Goal: Task Accomplishment & Management: Use online tool/utility

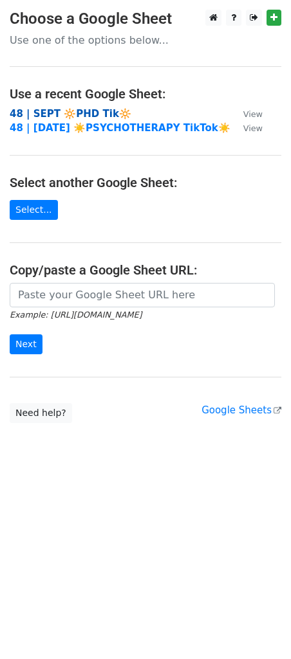
click at [91, 109] on strong "48 | SEPT 🔆PHD Tik🔆" at bounding box center [71, 114] width 122 height 12
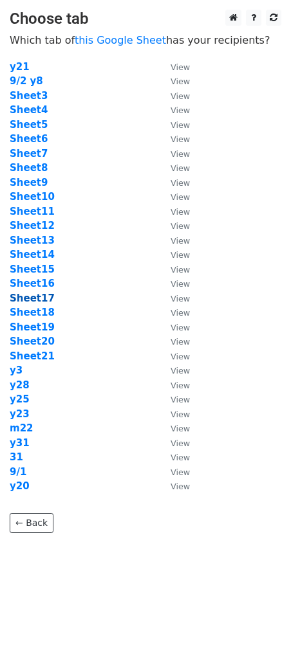
click at [37, 297] on strong "Sheet17" at bounding box center [32, 299] width 45 height 12
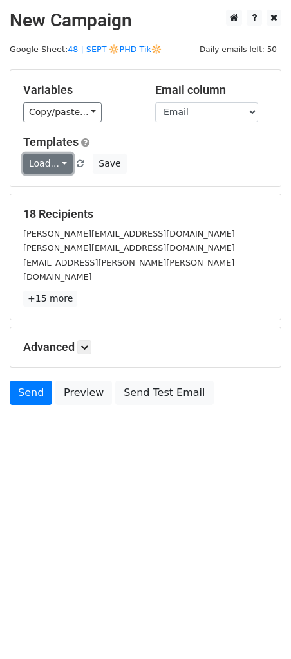
click at [50, 154] on link "Load..." at bounding box center [48, 164] width 50 height 20
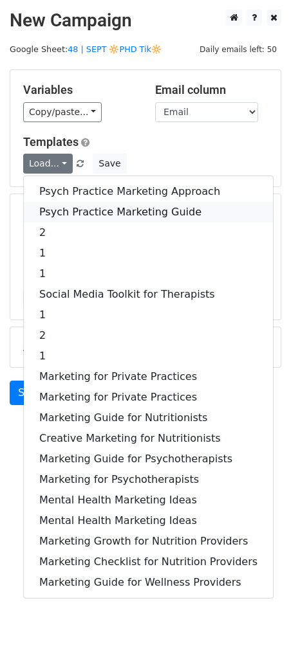
click at [97, 208] on link "Psych Practice Marketing Guide" at bounding box center [148, 212] width 249 height 21
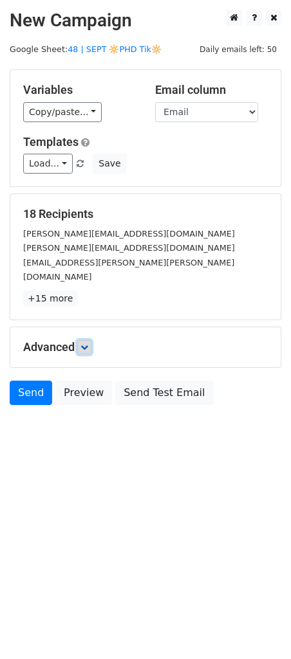
click at [86, 343] on icon at bounding box center [84, 347] width 8 height 8
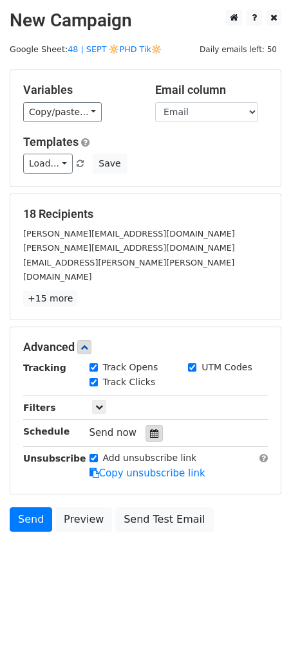
click at [151, 429] on icon at bounding box center [154, 433] width 8 height 9
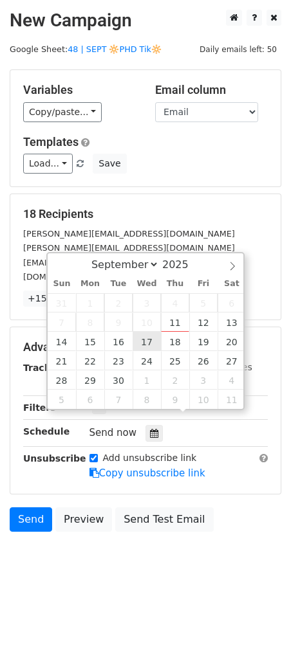
type input "2025-09-17 12:00"
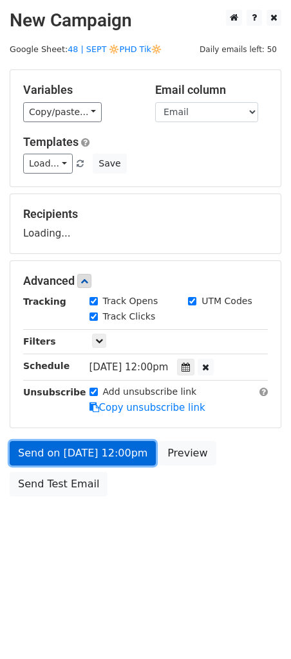
click at [107, 460] on link "Send on Sep 17 at 12:00pm" at bounding box center [83, 453] width 146 height 24
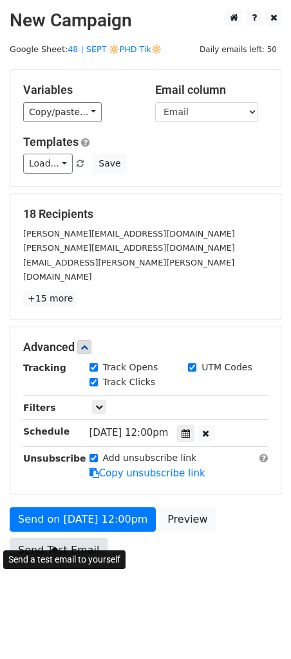
click at [57, 538] on link "Send Test Email" at bounding box center [59, 550] width 98 height 24
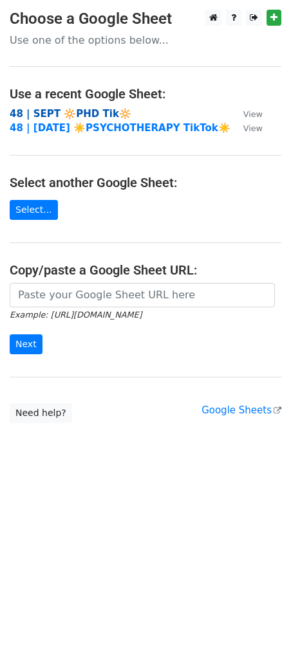
click at [96, 115] on strong "48 | SEPT 🔆PHD Tik🔆" at bounding box center [71, 114] width 122 height 12
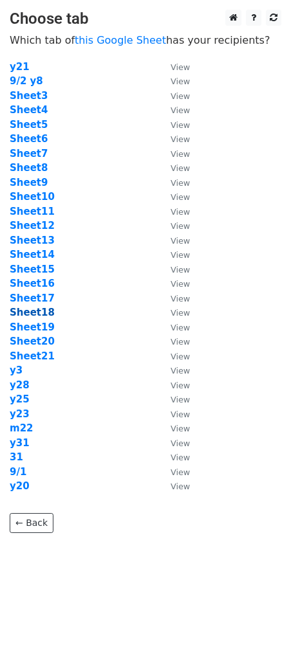
click at [39, 311] on strong "Sheet18" at bounding box center [32, 313] width 45 height 12
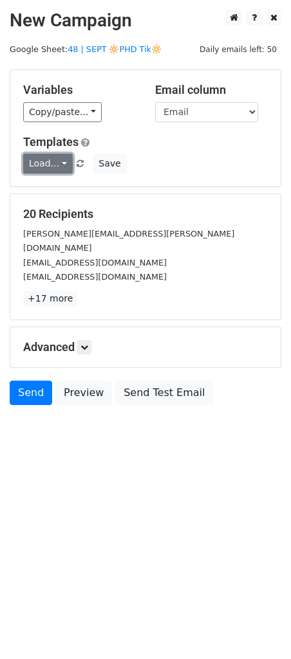
click at [42, 158] on link "Load..." at bounding box center [48, 164] width 50 height 20
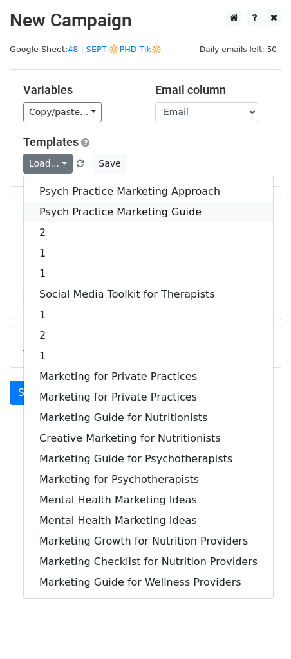
click at [69, 204] on link "Psych Practice Marketing Guide" at bounding box center [148, 212] width 249 height 21
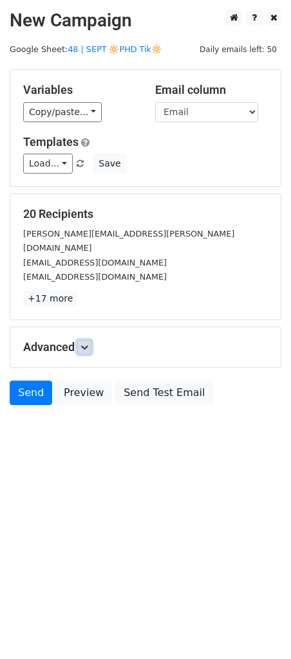
click at [91, 340] on link at bounding box center [84, 347] width 14 height 14
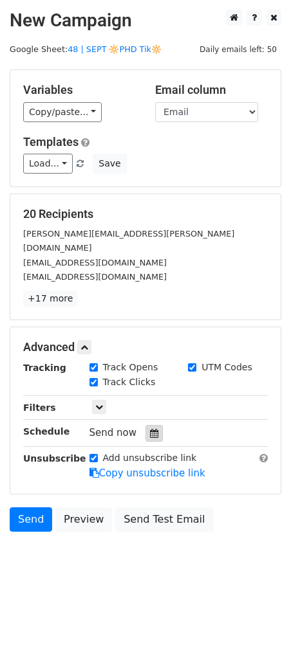
click at [155, 425] on div at bounding box center [153, 433] width 17 height 17
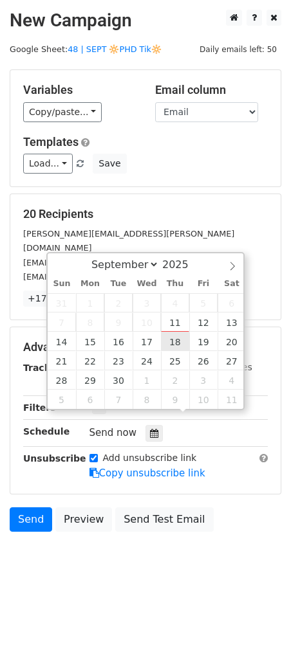
type input "2025-09-18 12:00"
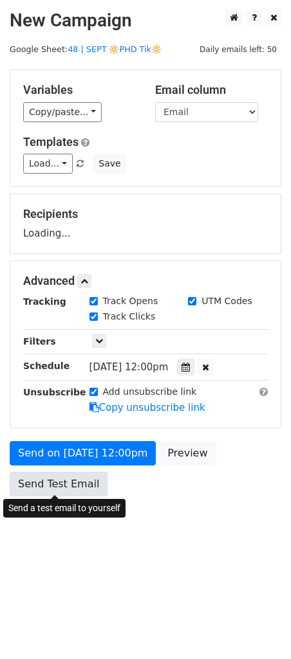
click at [84, 492] on link "Send Test Email" at bounding box center [59, 484] width 98 height 24
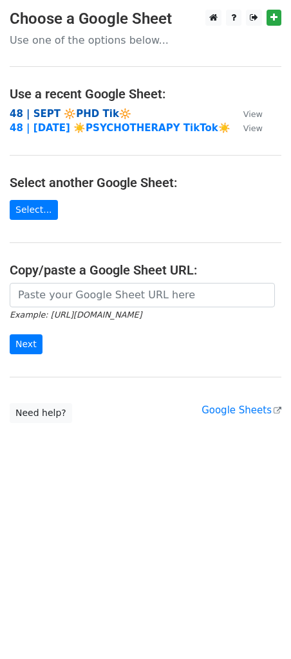
click at [83, 108] on strong "48 | SEPT 🔆PHD Tik🔆" at bounding box center [71, 114] width 122 height 12
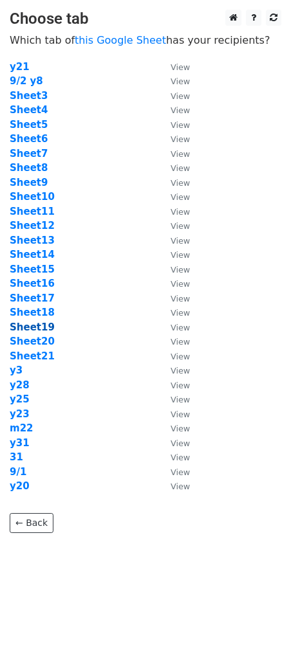
click at [36, 324] on strong "Sheet19" at bounding box center [32, 327] width 45 height 12
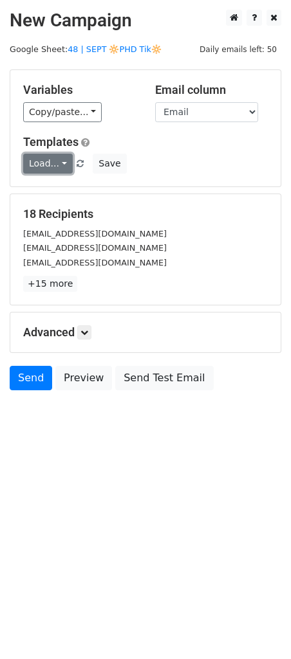
click at [55, 166] on link "Load..." at bounding box center [48, 164] width 50 height 20
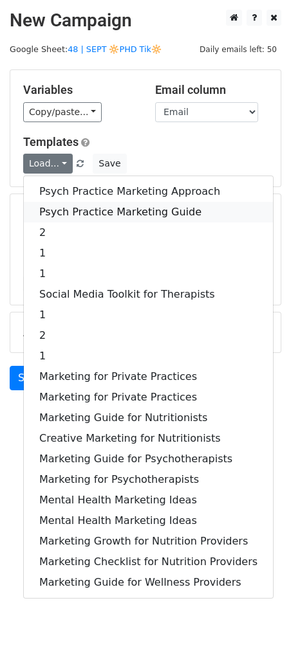
click at [114, 203] on link "Psych Practice Marketing Guide" at bounding box center [148, 212] width 249 height 21
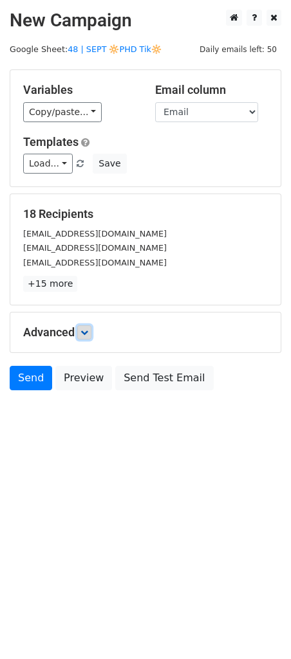
click at [87, 333] on icon at bounding box center [84, 333] width 8 height 8
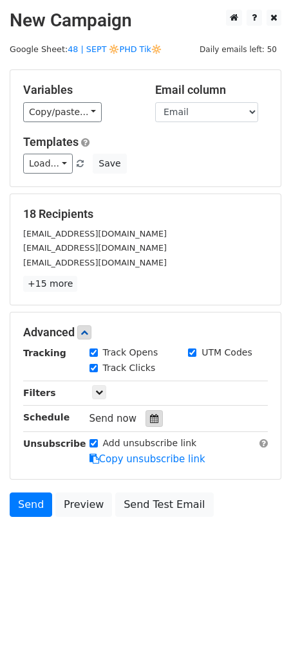
click at [150, 419] on icon at bounding box center [154, 418] width 8 height 9
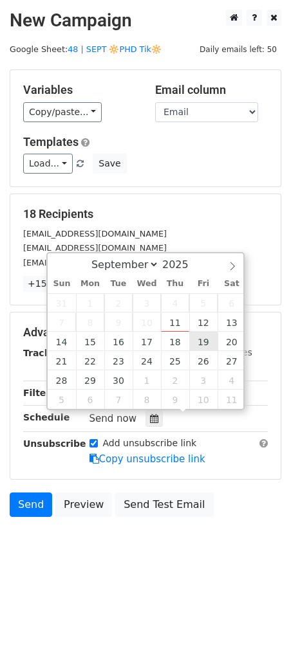
type input "[DATE] 12:00"
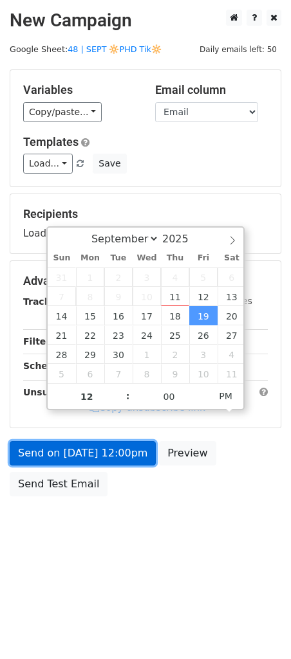
click at [99, 455] on link "Send on [DATE] 12:00pm" at bounding box center [83, 453] width 146 height 24
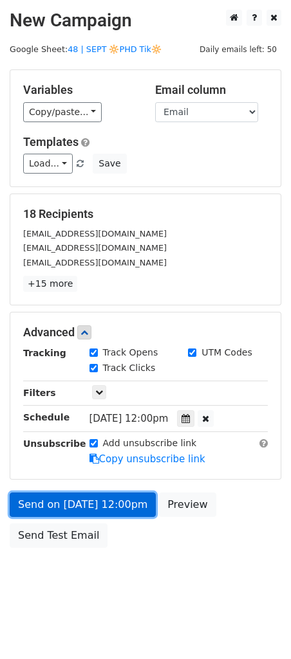
click at [65, 500] on link "Send on [DATE] 12:00pm" at bounding box center [83, 504] width 146 height 24
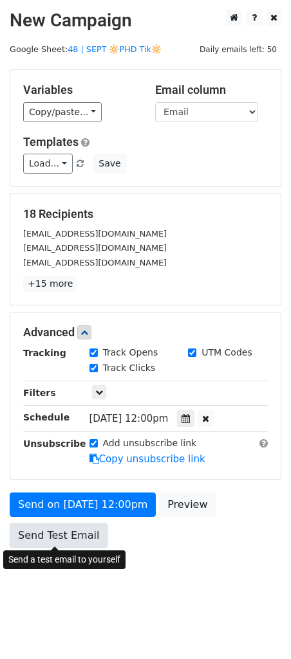
click at [64, 534] on link "Send Test Email" at bounding box center [59, 535] width 98 height 24
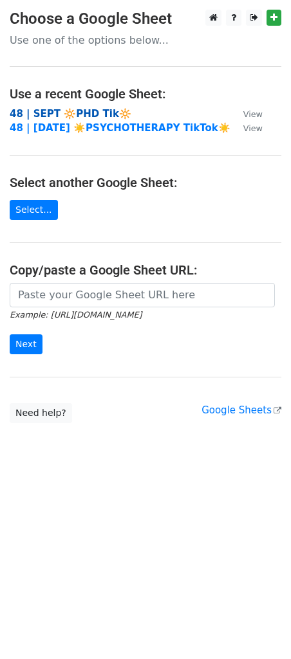
click at [68, 115] on strong "48 | SEPT 🔆PHD Tik🔆" at bounding box center [71, 114] width 122 height 12
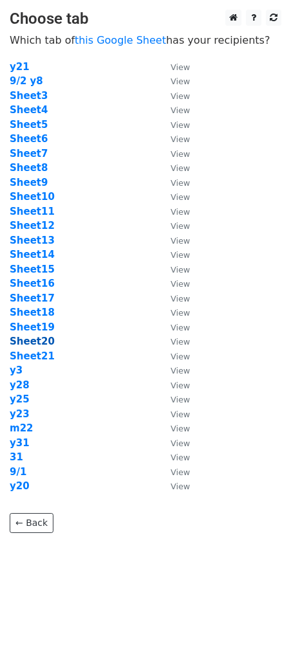
click at [39, 340] on strong "Sheet20" at bounding box center [32, 342] width 45 height 12
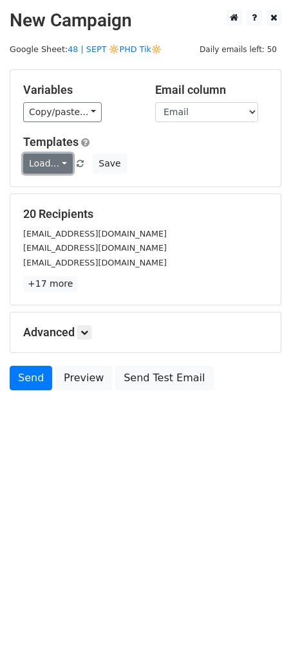
click at [44, 169] on link "Load..." at bounding box center [48, 164] width 50 height 20
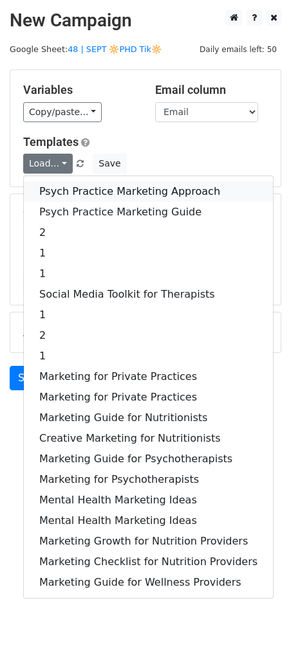
click at [71, 188] on link "Psych Practice Marketing Approach" at bounding box center [148, 191] width 249 height 21
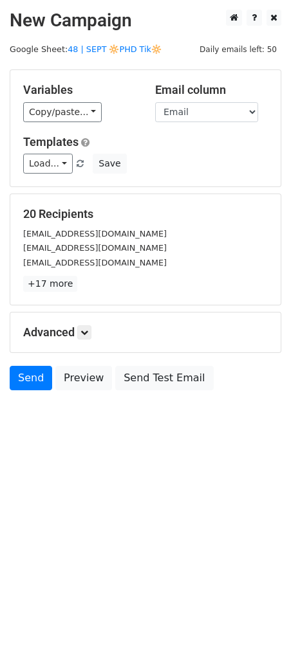
click at [83, 320] on div "Advanced Tracking Track Opens UTM Codes Track Clicks Filters Only include sprea…" at bounding box center [145, 332] width 270 height 40
click at [85, 332] on icon at bounding box center [84, 333] width 8 height 8
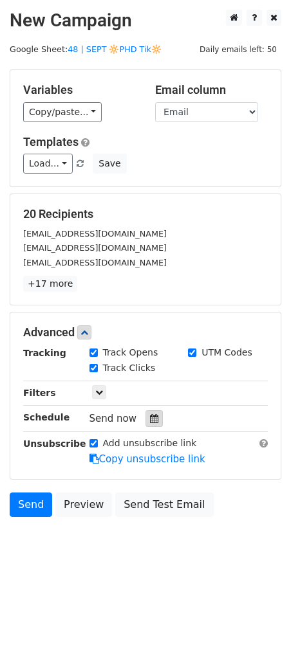
click at [148, 422] on div at bounding box center [153, 418] width 17 height 17
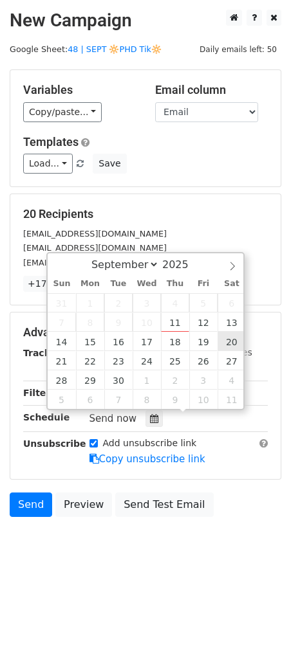
type input "2025-09-20 12:00"
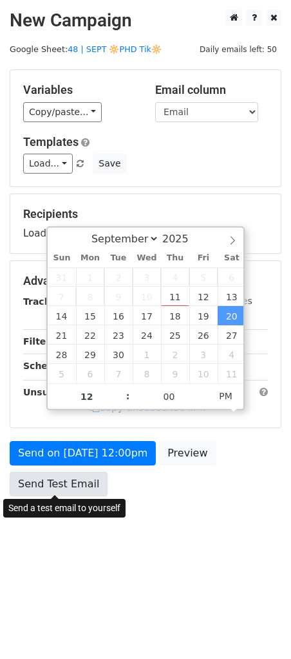
click at [78, 480] on link "Send Test Email" at bounding box center [59, 484] width 98 height 24
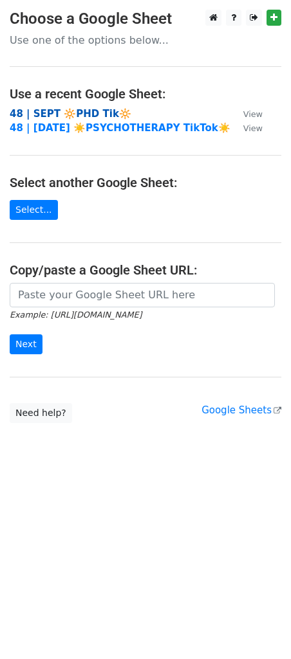
click at [86, 112] on strong "48 | SEPT 🔆PHD Tik🔆" at bounding box center [71, 114] width 122 height 12
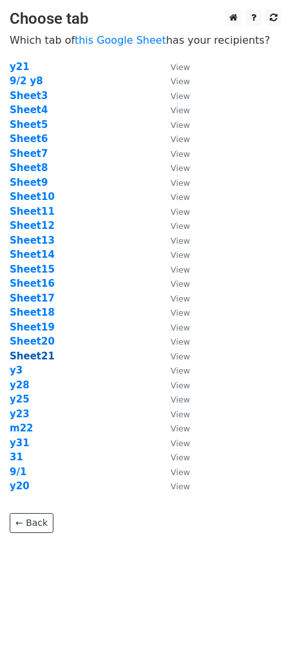
click at [33, 348] on td "Sheet20" at bounding box center [84, 341] width 148 height 15
click at [32, 354] on strong "Sheet21" at bounding box center [32, 356] width 45 height 12
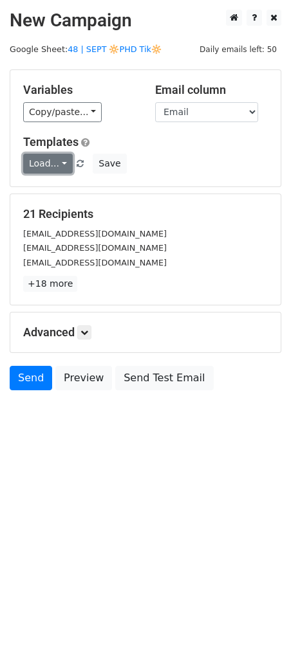
click at [58, 166] on link "Load..." at bounding box center [48, 164] width 50 height 20
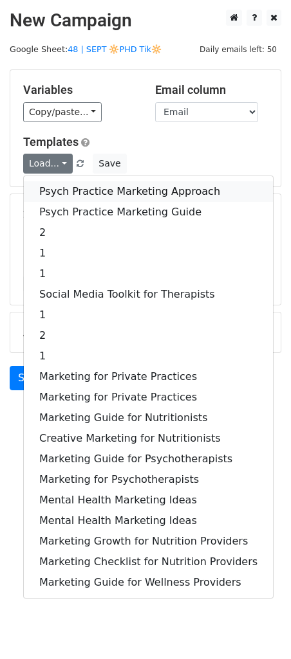
click at [91, 185] on link "Psych Practice Marketing Approach" at bounding box center [148, 191] width 249 height 21
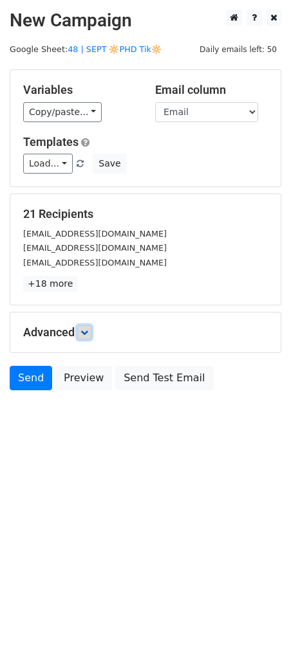
click at [90, 338] on link at bounding box center [84, 332] width 14 height 14
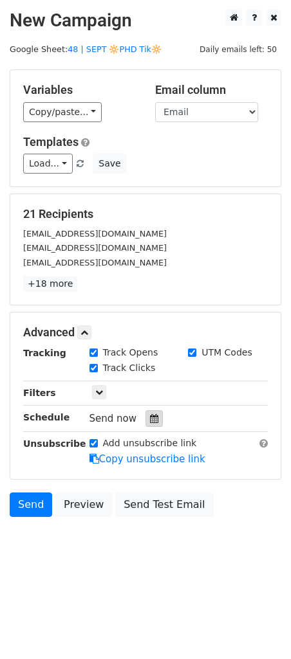
click at [150, 418] on icon at bounding box center [154, 418] width 8 height 9
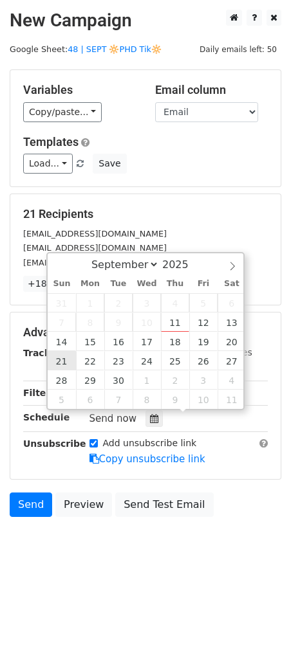
type input "[DATE] 12:00"
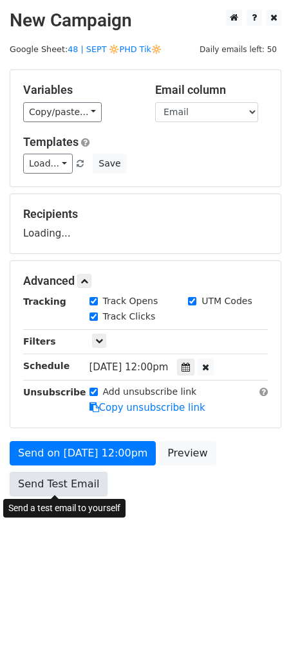
click at [61, 485] on link "Send Test Email" at bounding box center [59, 484] width 98 height 24
